Goal: Task Accomplishment & Management: Use online tool/utility

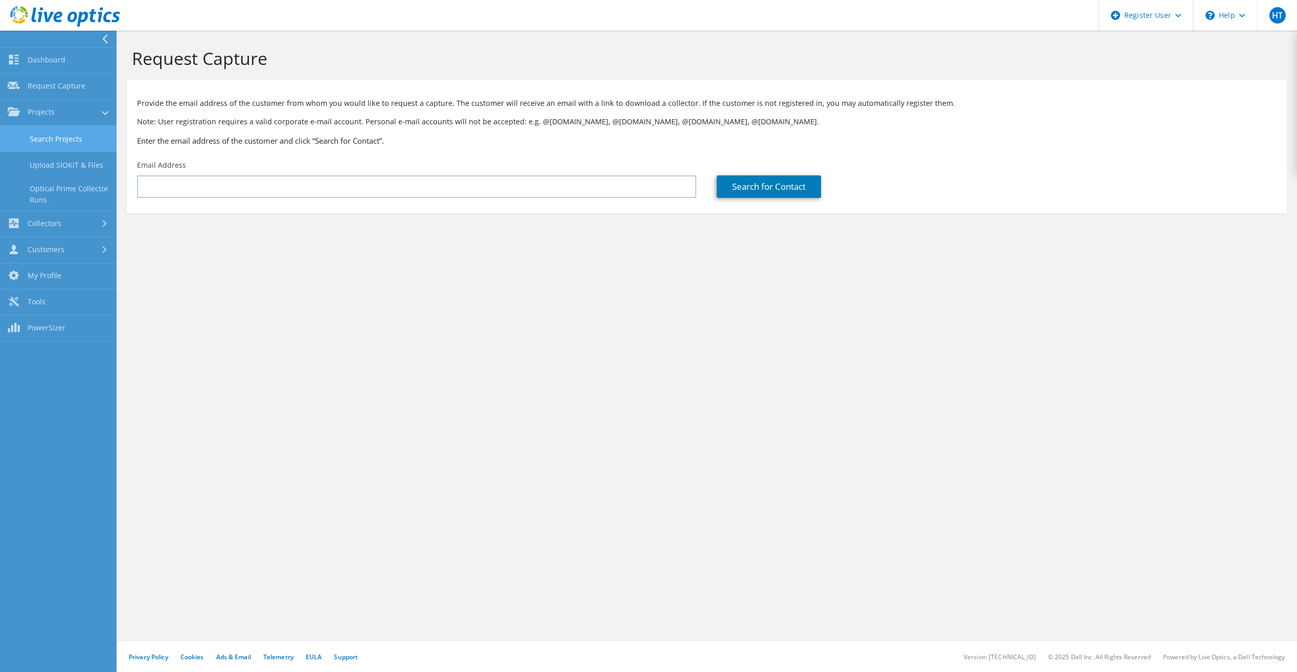
click at [52, 132] on link "Search Projects" at bounding box center [58, 139] width 117 height 26
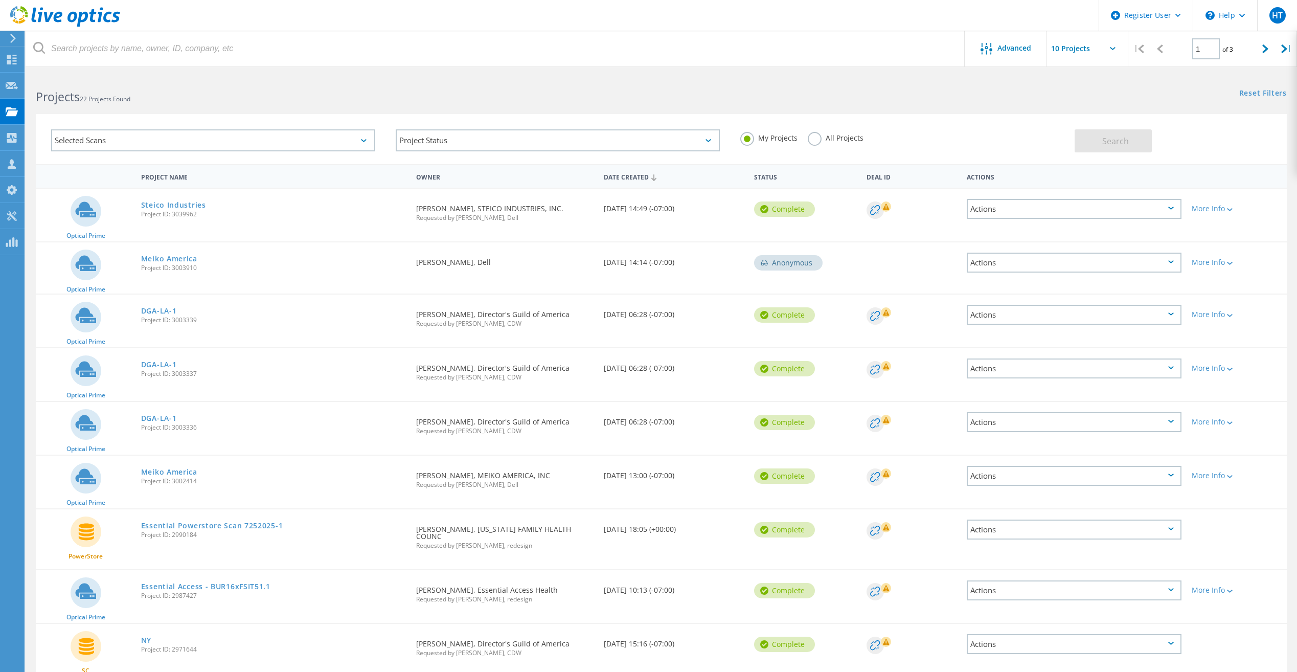
click at [1061, 48] on input "text" at bounding box center [1097, 49] width 102 height 36
click at [982, 48] on icon at bounding box center [986, 49] width 12 height 12
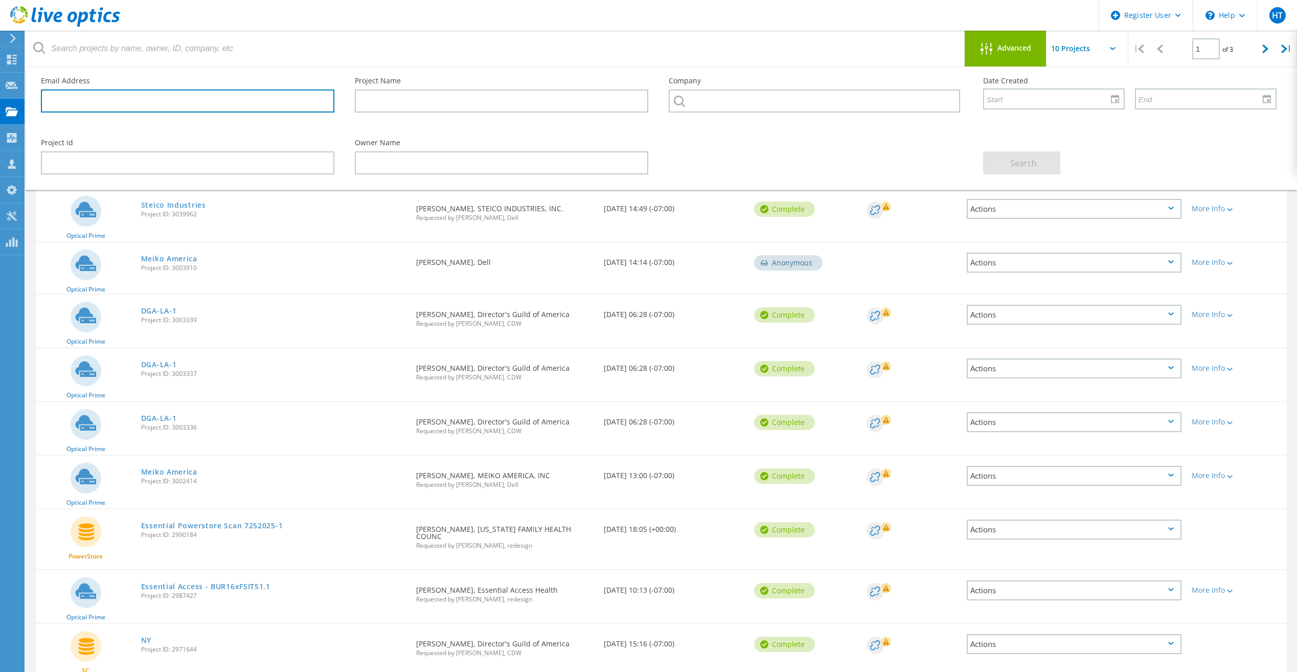
click at [170, 102] on input "text" at bounding box center [187, 100] width 293 height 23
paste input "Cesar.Quezada@cole-switches.com"
type input "Cesar.Quezada@cole-switches.com"
click at [1021, 162] on span "Search" at bounding box center [1023, 162] width 27 height 11
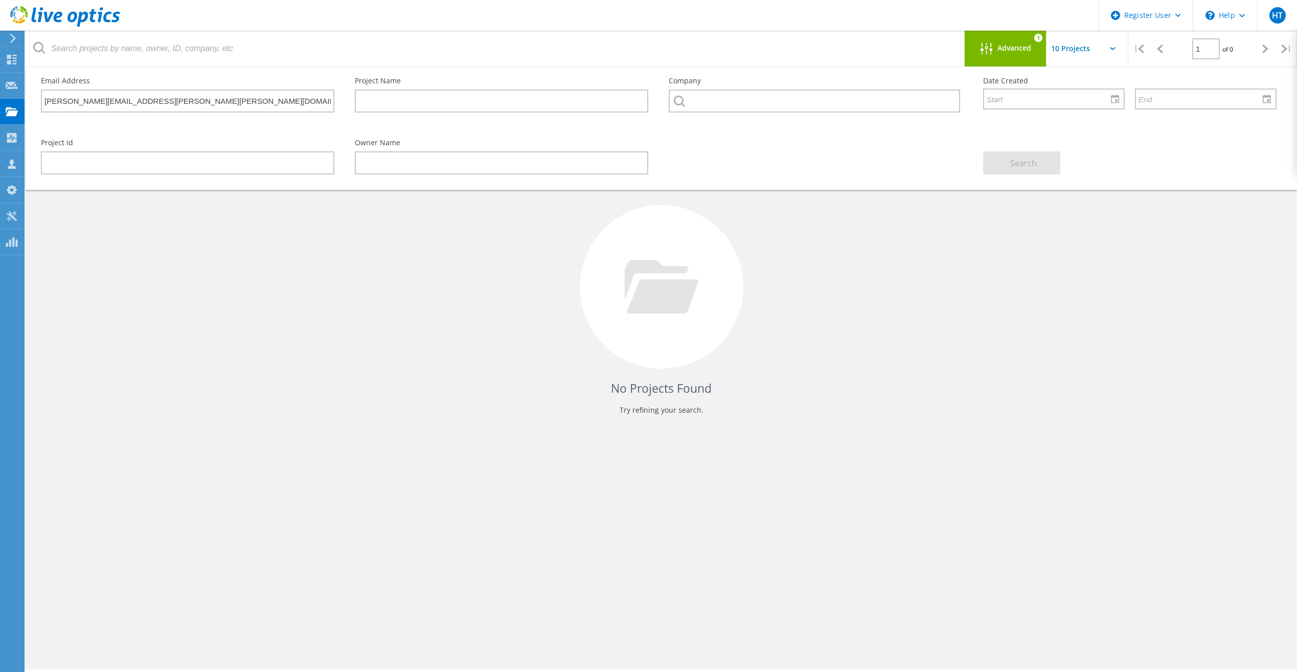
click at [448, 319] on div "No Projects Found Try refining your search." at bounding box center [661, 296] width 1251 height 264
click at [162, 107] on input "Cesar.Quezada@cole-switches.com" at bounding box center [187, 100] width 293 height 23
click at [162, 106] on input "Cesar.Quezada@cole-switches.com" at bounding box center [187, 100] width 293 height 23
click at [163, 106] on input "Cesar.Quezada@cole-switches.com" at bounding box center [187, 100] width 293 height 23
click at [649, 293] on icon at bounding box center [661, 287] width 74 height 54
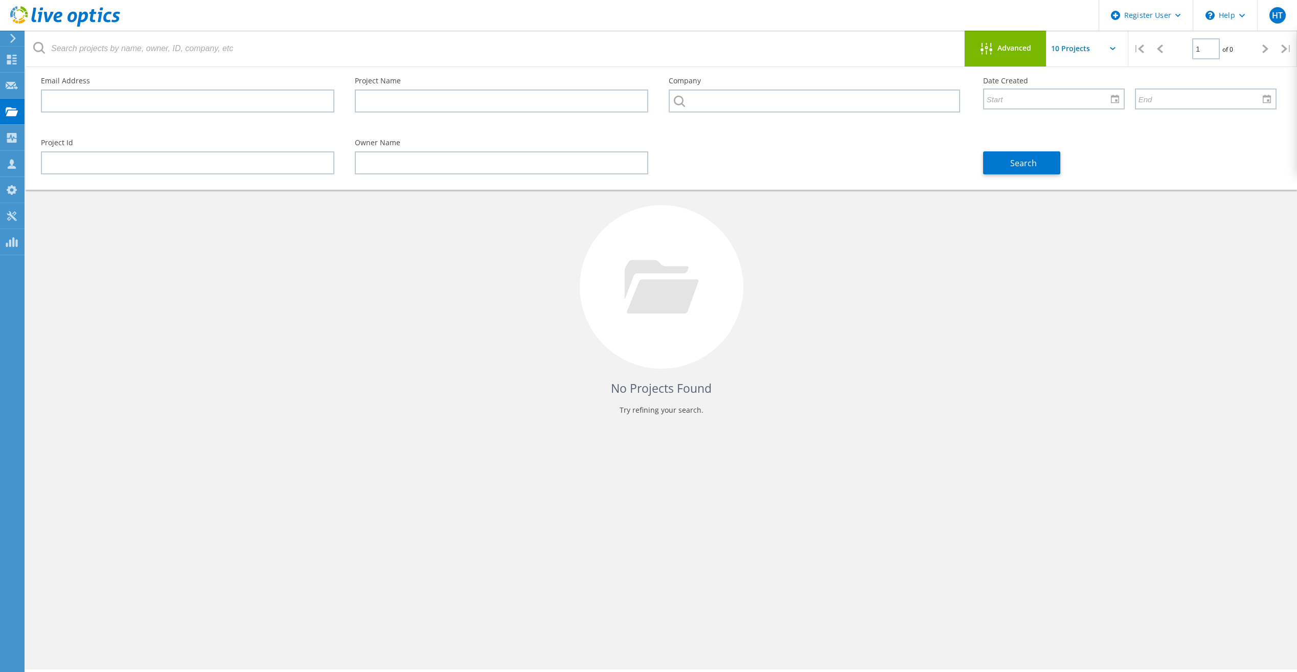
drag, startPoint x: 1203, startPoint y: 340, endPoint x: 1152, endPoint y: 290, distance: 71.6
click at [1201, 336] on div "No Projects Found Try refining your search." at bounding box center [661, 296] width 1251 height 264
click at [1018, 48] on span "Advanced" at bounding box center [1014, 47] width 34 height 7
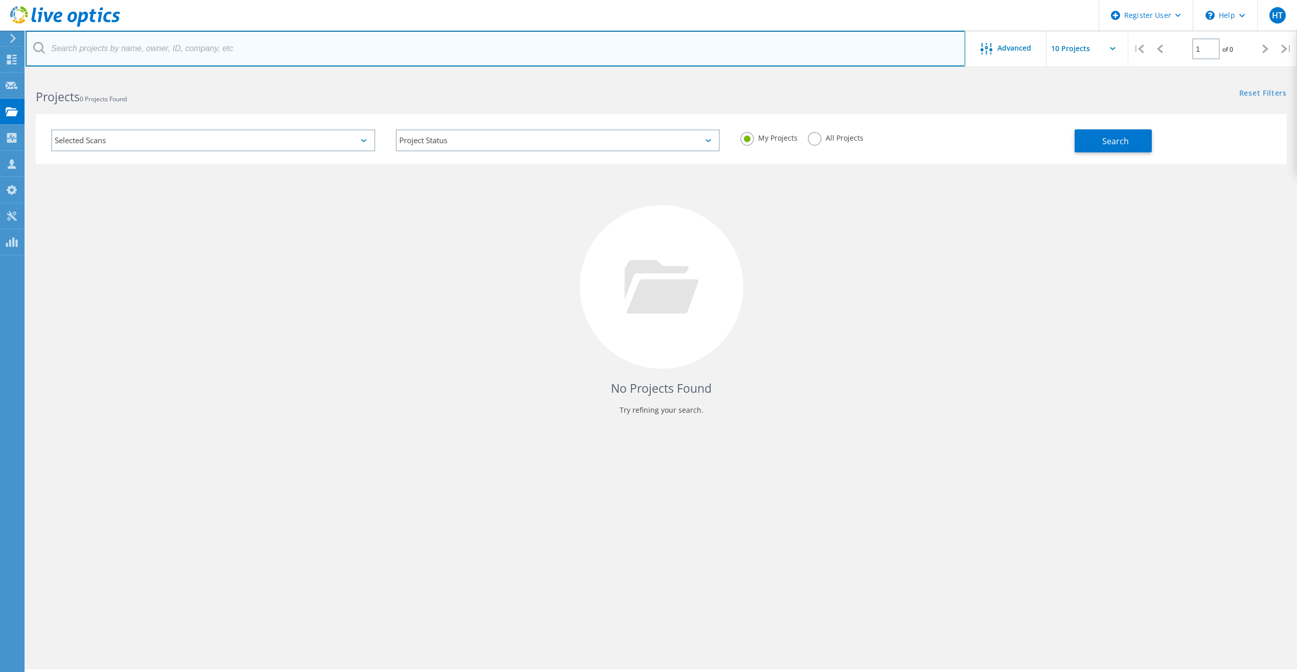
click at [90, 49] on input "text" at bounding box center [495, 49] width 939 height 36
paste input "Cesar.Quezada@cole-switches.com"
type input "Cesar.Quezada@cole-switches.com"
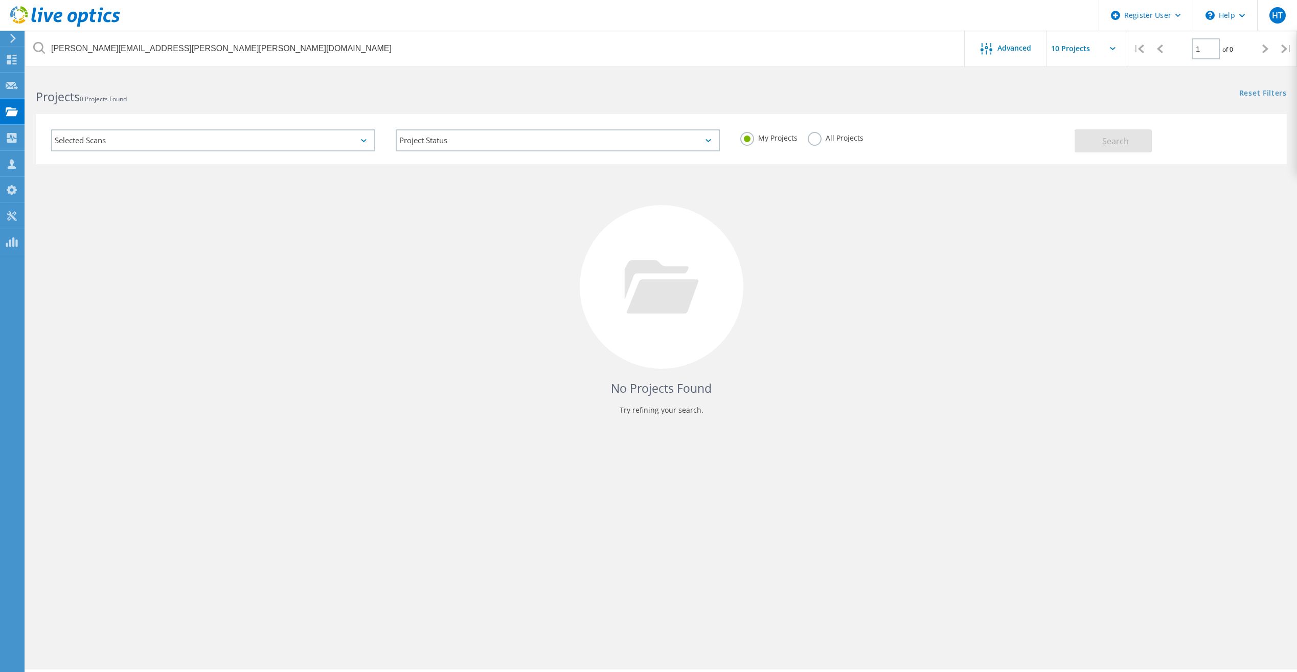
click at [816, 142] on label "All Projects" at bounding box center [836, 137] width 56 height 10
click at [0, 0] on input "All Projects" at bounding box center [0, 0] width 0 height 0
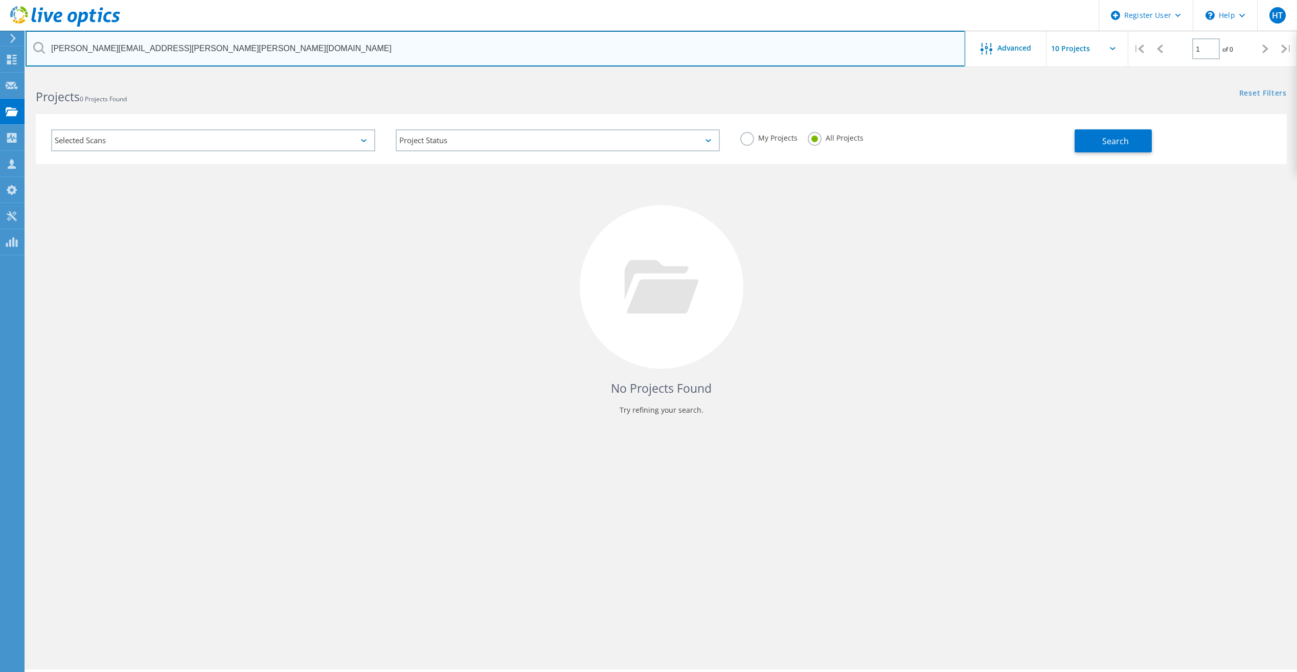
click at [413, 57] on input "Cesar.Quezada@cole-switches.com" at bounding box center [495, 49] width 939 height 36
